Goal: Navigation & Orientation: Find specific page/section

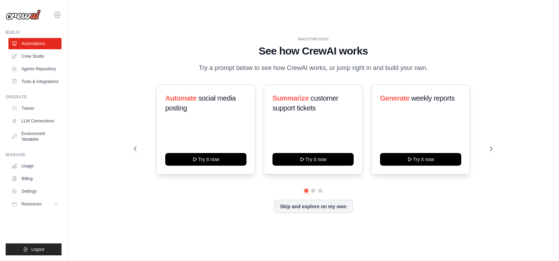
click at [59, 14] on icon at bounding box center [57, 15] width 6 height 6
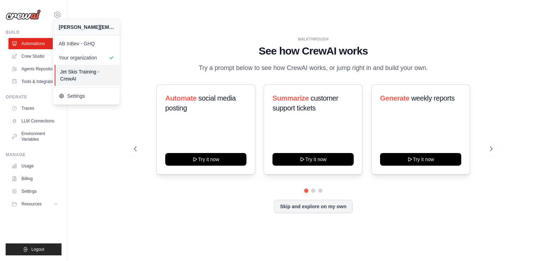
click at [108, 75] on span "Jet Skis Training - CrewAI" at bounding box center [88, 75] width 56 height 14
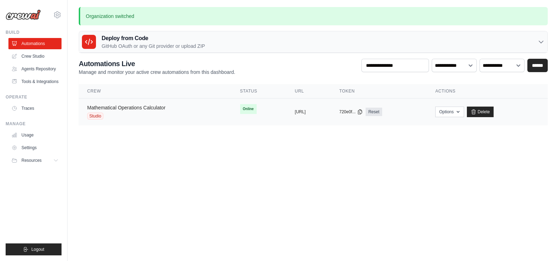
click at [117, 107] on link "Mathematical Operations Calculator" at bounding box center [126, 108] width 78 height 6
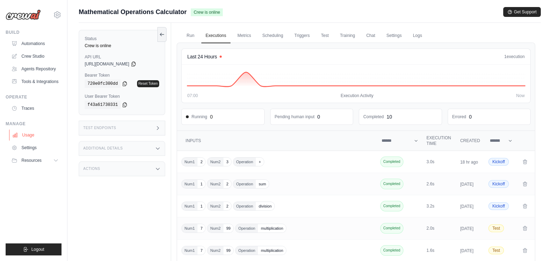
click at [26, 134] on link "Usage" at bounding box center [35, 134] width 53 height 11
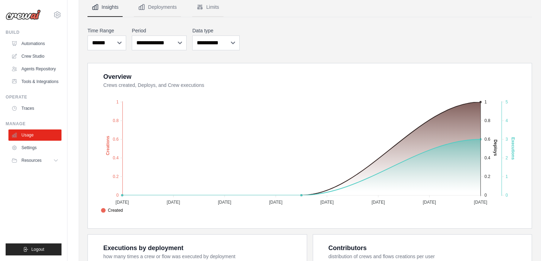
scroll to position [44, 0]
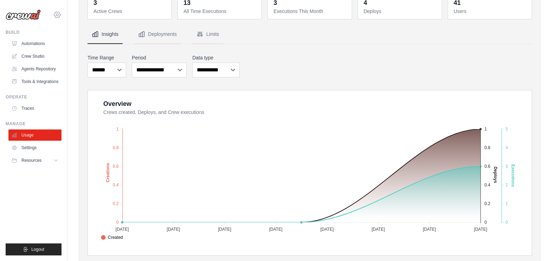
click at [58, 14] on icon at bounding box center [57, 15] width 8 height 8
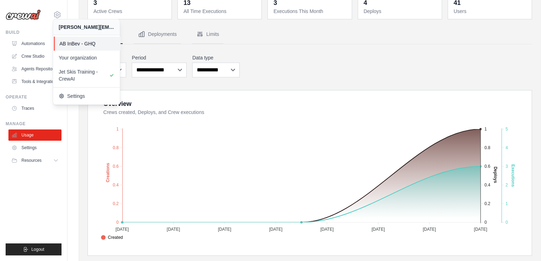
click at [95, 45] on span "AB InBev - GHQ" at bounding box center [87, 43] width 56 height 7
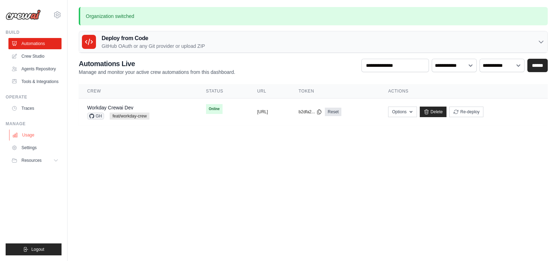
click at [25, 134] on link "Usage" at bounding box center [35, 134] width 53 height 11
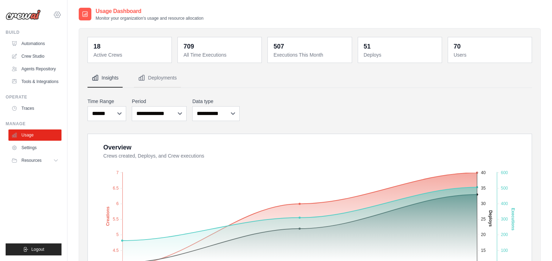
click at [59, 15] on icon at bounding box center [57, 15] width 8 height 8
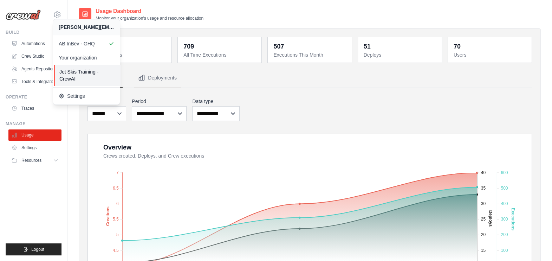
drag, startPoint x: 90, startPoint y: 74, endPoint x: 150, endPoint y: 82, distance: 60.3
click at [91, 74] on span "Jet Skis Training - CrewAI" at bounding box center [87, 75] width 56 height 14
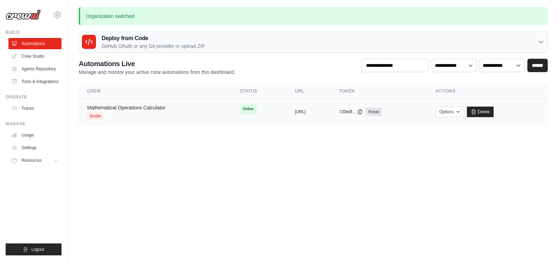
click at [143, 107] on link "Mathematical Operations Calculator" at bounding box center [126, 108] width 78 height 6
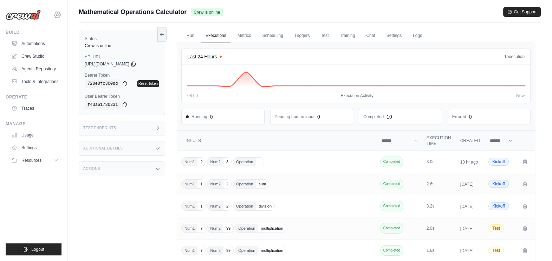
click at [58, 15] on icon at bounding box center [57, 15] width 2 height 2
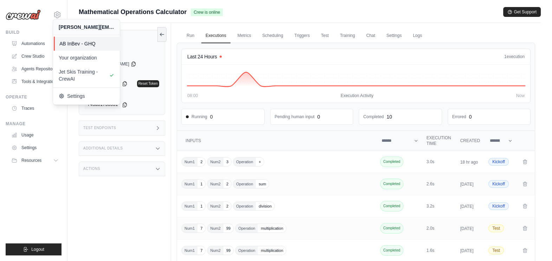
click at [94, 41] on span "AB InBev - GHQ" at bounding box center [87, 43] width 56 height 7
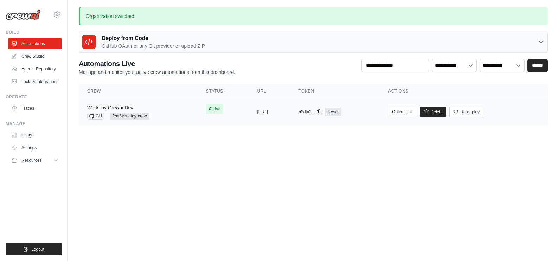
click at [123, 105] on link "Workday Crewai Dev" at bounding box center [110, 108] width 46 height 6
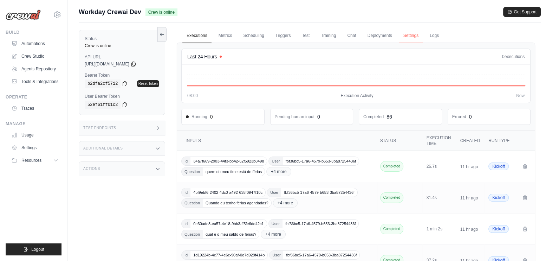
click at [413, 36] on link "Settings" at bounding box center [412, 35] width 24 height 15
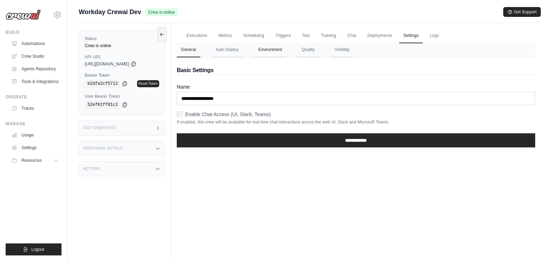
click at [273, 50] on button "Environment" at bounding box center [270, 50] width 32 height 15
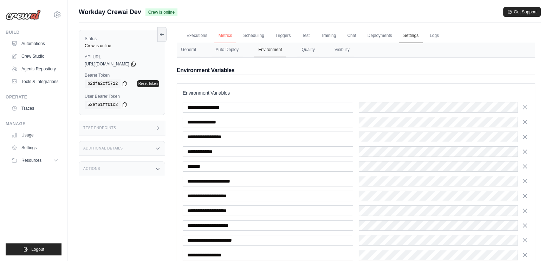
click at [221, 33] on link "Metrics" at bounding box center [226, 35] width 22 height 15
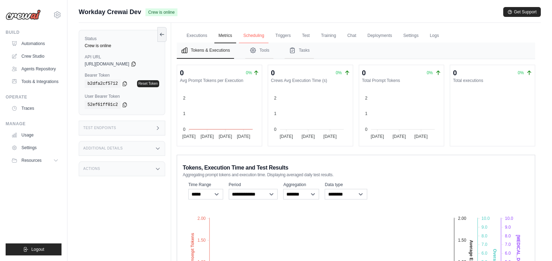
click at [248, 33] on link "Scheduling" at bounding box center [253, 35] width 29 height 15
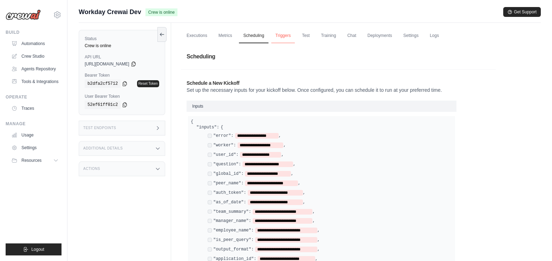
click at [287, 36] on link "Triggers" at bounding box center [284, 35] width 24 height 15
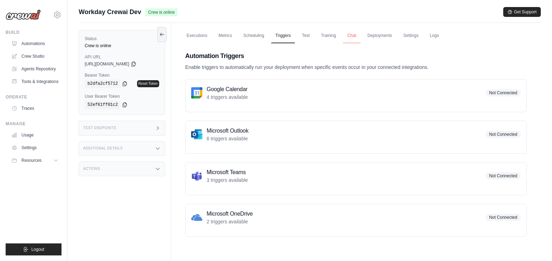
click at [352, 35] on link "Chat" at bounding box center [351, 35] width 17 height 15
click at [253, 34] on link "Scheduling" at bounding box center [253, 35] width 29 height 15
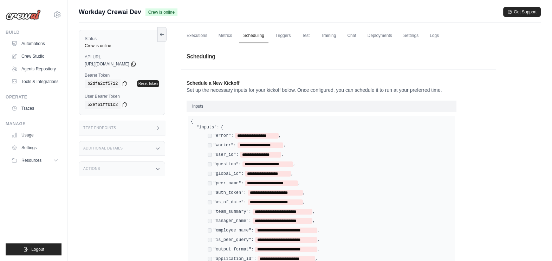
click at [156, 167] on icon at bounding box center [158, 169] width 6 height 6
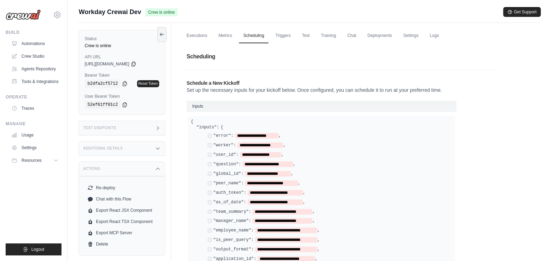
click at [160, 149] on icon at bounding box center [158, 149] width 6 height 6
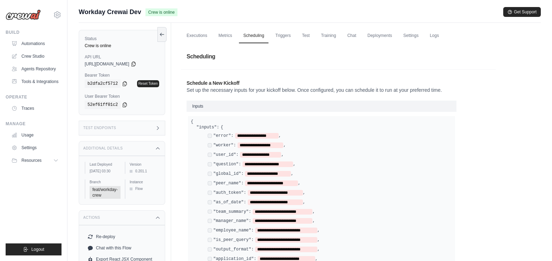
click at [158, 129] on icon at bounding box center [158, 128] width 6 height 6
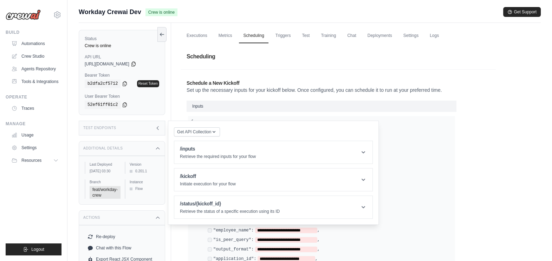
click at [503, 64] on h1 "Scheduling" at bounding box center [356, 57] width 350 height 20
click at [439, 32] on link "Logs" at bounding box center [435, 35] width 18 height 15
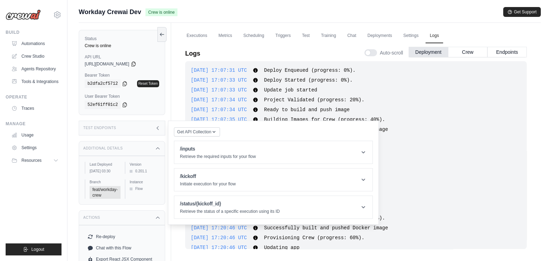
scroll to position [1536, 0]
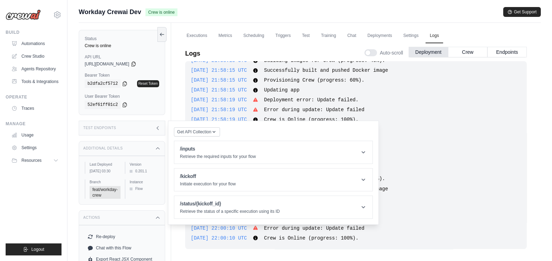
click at [157, 128] on icon at bounding box center [158, 127] width 2 height 3
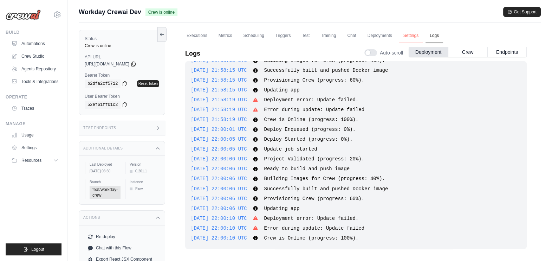
click at [409, 35] on link "Settings" at bounding box center [412, 35] width 24 height 15
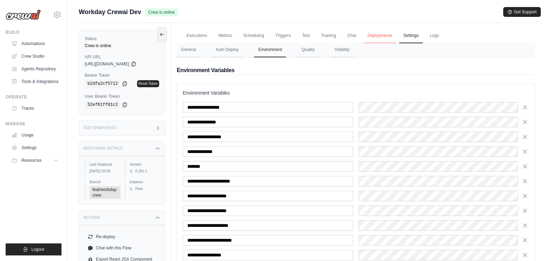
click at [383, 35] on link "Deployments" at bounding box center [380, 35] width 33 height 15
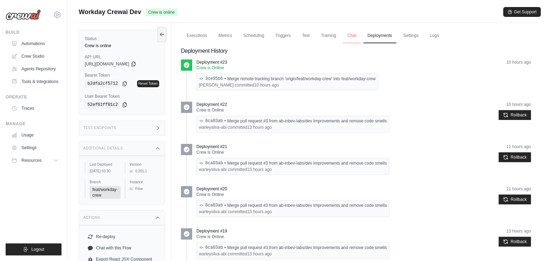
click at [354, 35] on link "Chat" at bounding box center [351, 35] width 17 height 15
click at [331, 35] on link "Training" at bounding box center [329, 35] width 24 height 15
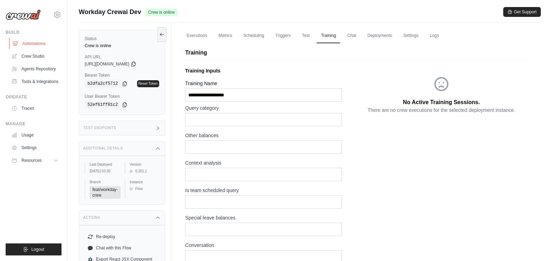
click at [30, 42] on link "Automations" at bounding box center [35, 43] width 53 height 11
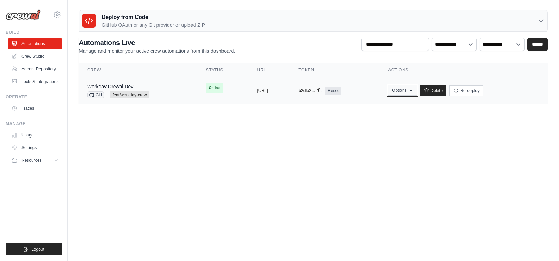
click at [414, 90] on icon "button" at bounding box center [411, 91] width 6 height 6
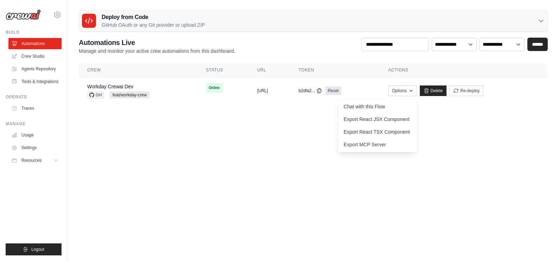
click at [515, 171] on body "benoy.mandakathdaniel@ab-inbev.com AB InBev - GHQ Your organization Jet Skis Tr…" at bounding box center [279, 130] width 559 height 261
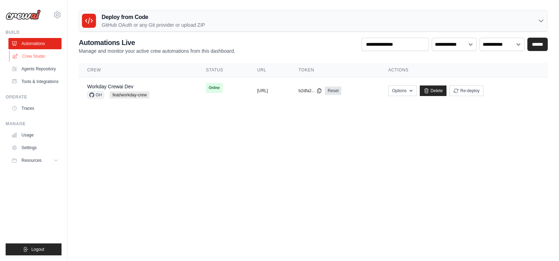
click at [28, 56] on link "Crew Studio" at bounding box center [35, 56] width 53 height 11
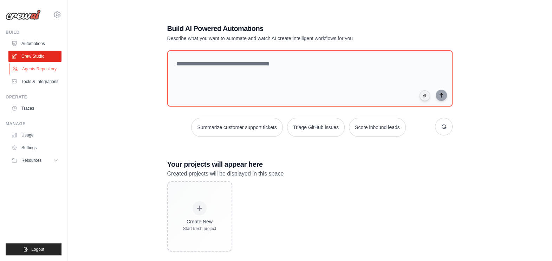
click at [36, 70] on link "Agents Repository" at bounding box center [35, 68] width 53 height 11
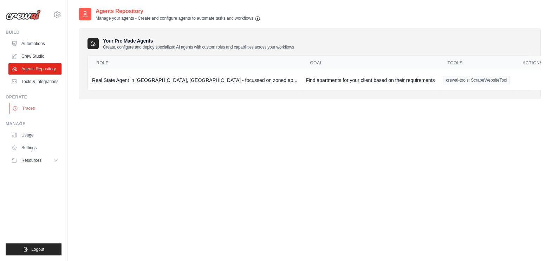
click at [24, 106] on link "Traces" at bounding box center [35, 108] width 53 height 11
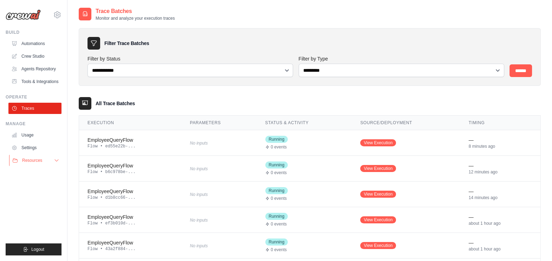
click at [56, 160] on icon at bounding box center [57, 161] width 6 height 6
click at [57, 15] on icon at bounding box center [57, 15] width 8 height 8
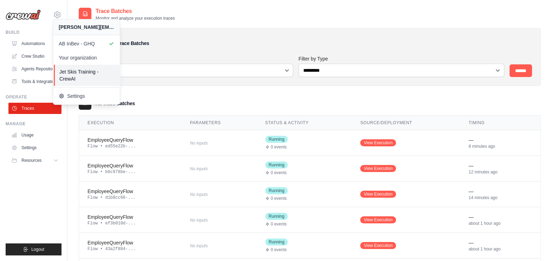
click at [91, 74] on span "Jet Skis Training - CrewAI" at bounding box center [87, 75] width 56 height 14
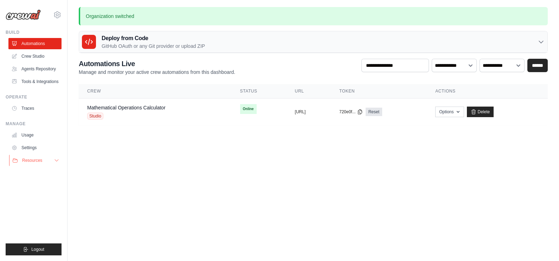
click at [57, 160] on icon at bounding box center [57, 161] width 6 height 6
click at [39, 173] on span "Documentation" at bounding box center [39, 173] width 28 height 6
